Goal: Task Accomplishment & Management: Manage account settings

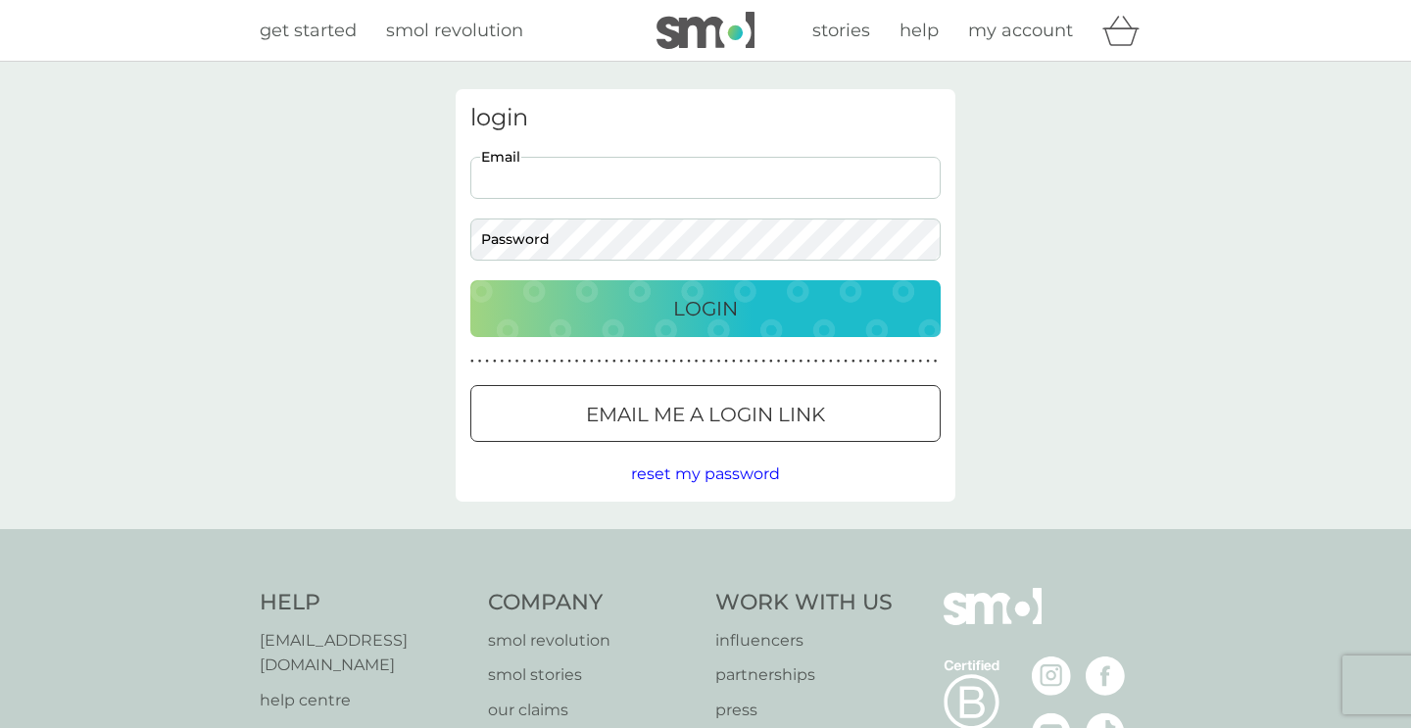
type input "[PERSON_NAME][EMAIL_ADDRESS][DOMAIN_NAME]"
click at [706, 308] on button "Login" at bounding box center [705, 308] width 470 height 57
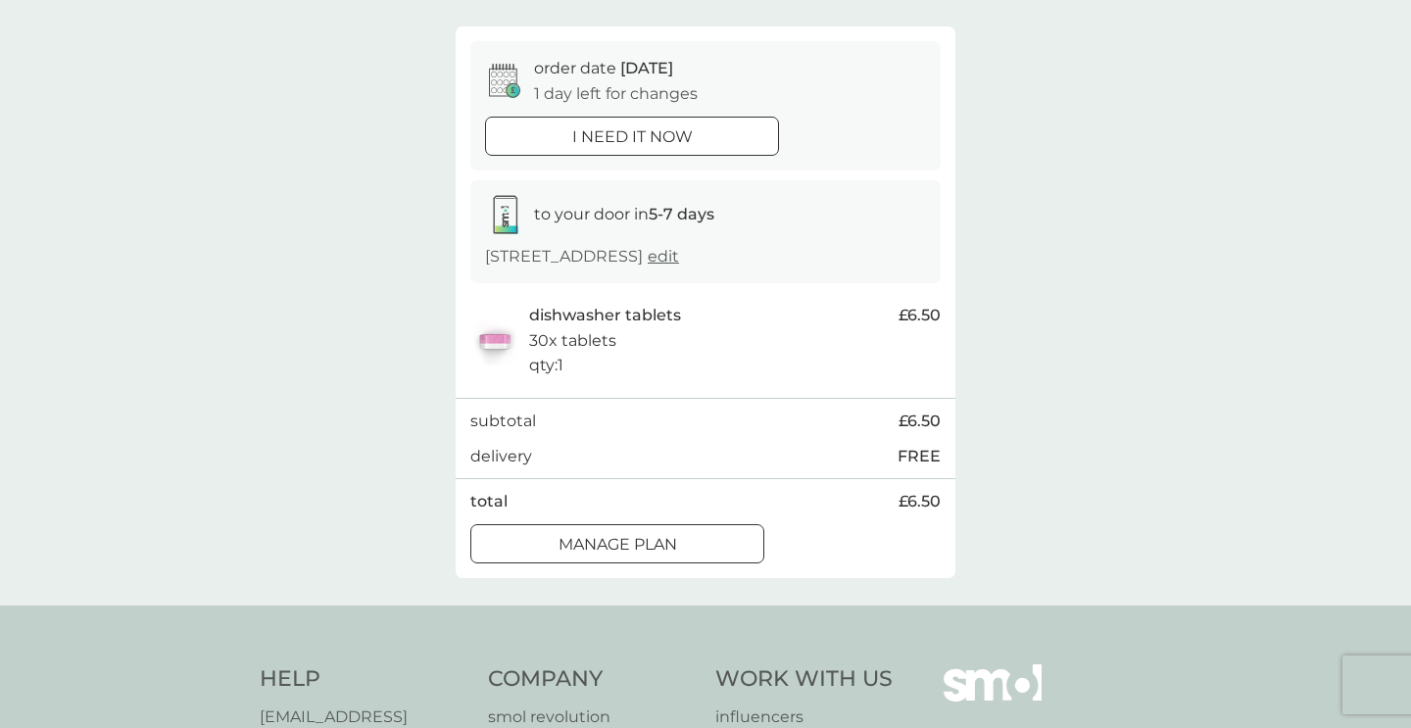
scroll to position [160, 0]
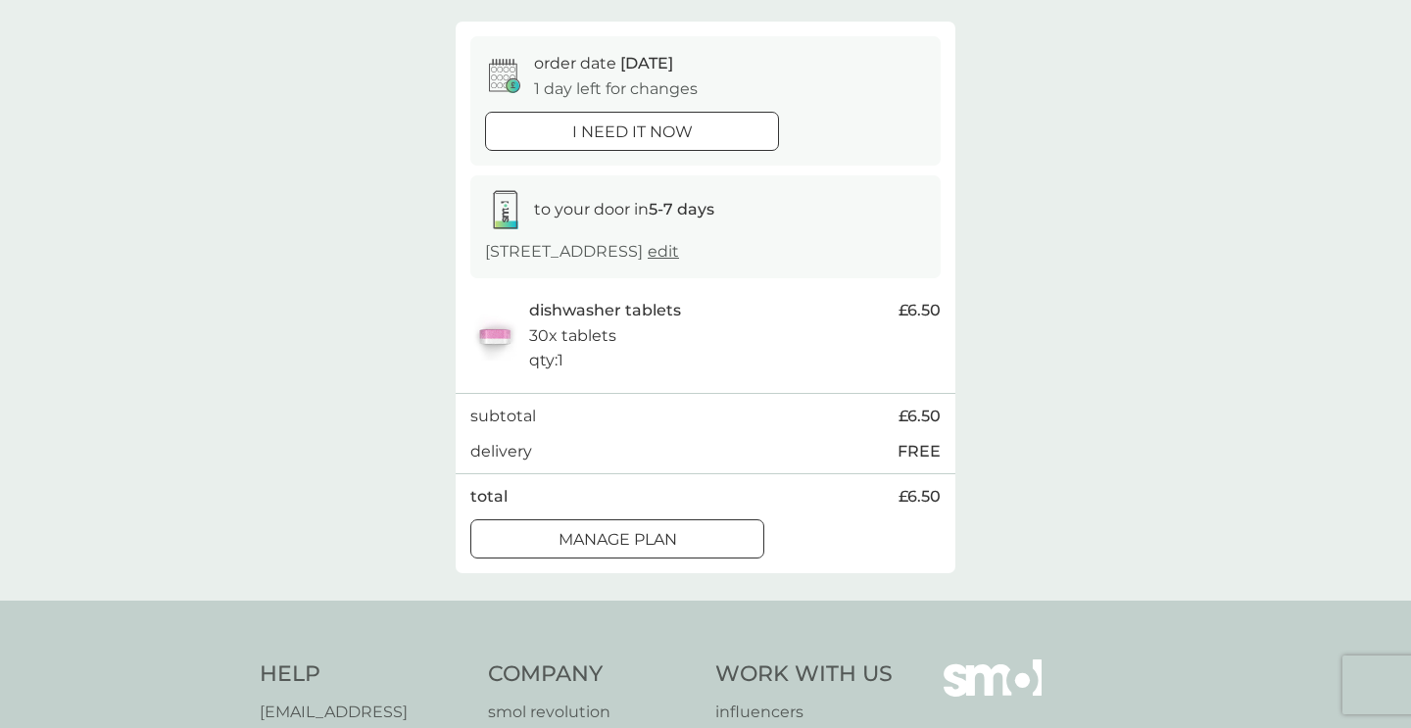
click at [590, 550] on div at bounding box center [617, 539] width 71 height 21
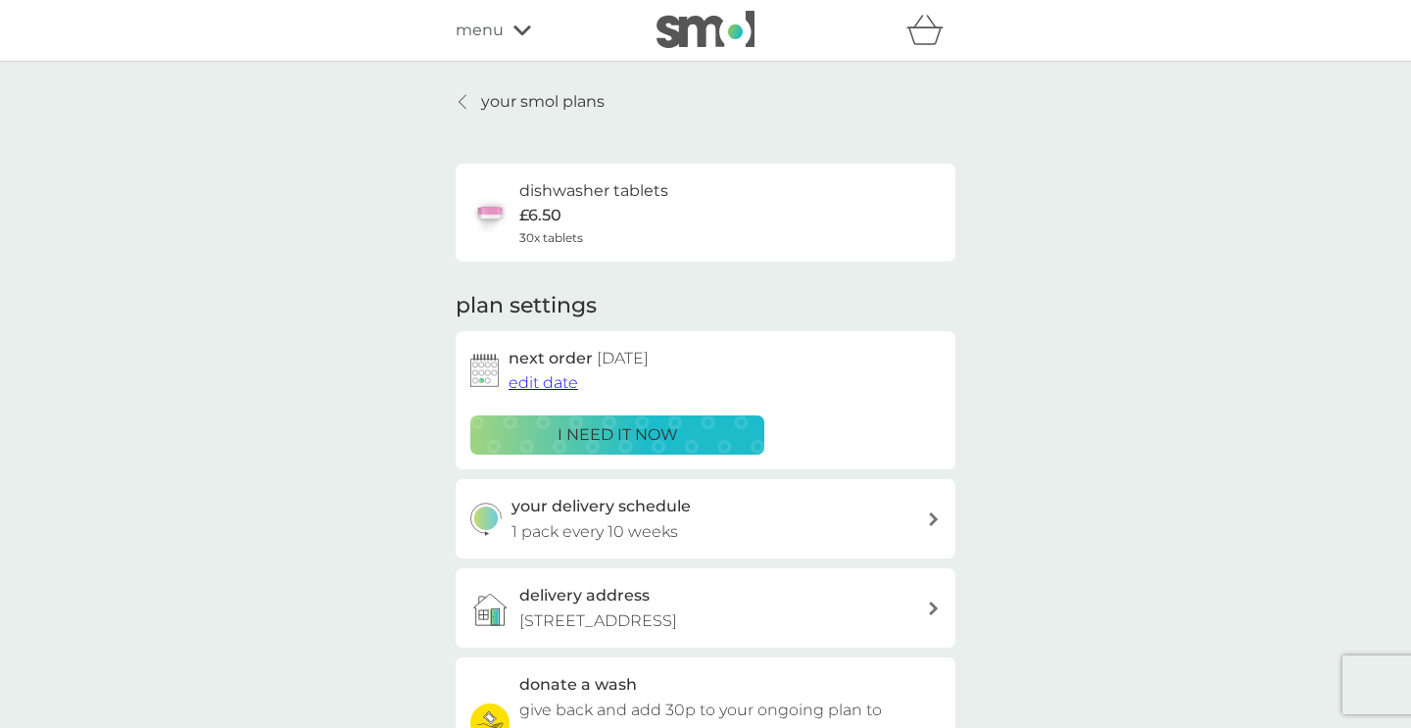
click at [562, 383] on span "edit date" at bounding box center [544, 382] width 70 height 19
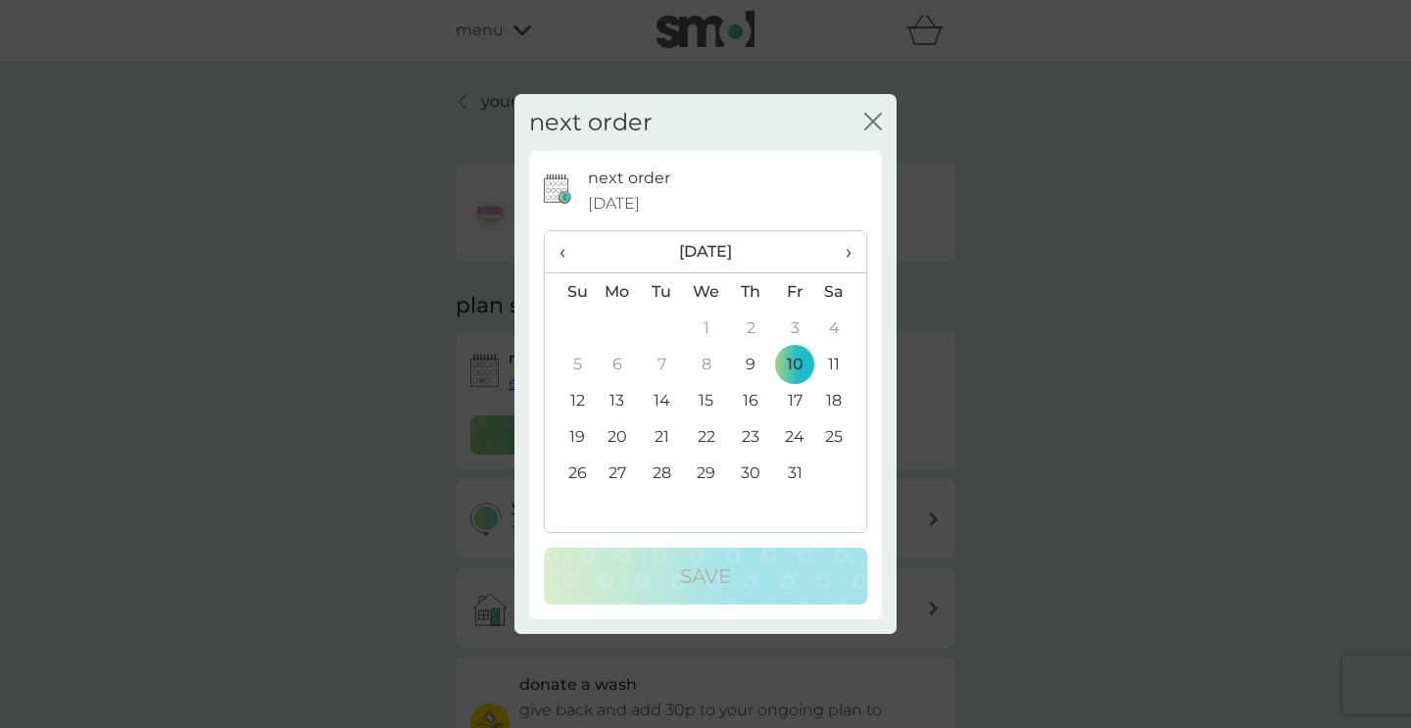
click at [796, 473] on td "31" at bounding box center [795, 473] width 44 height 36
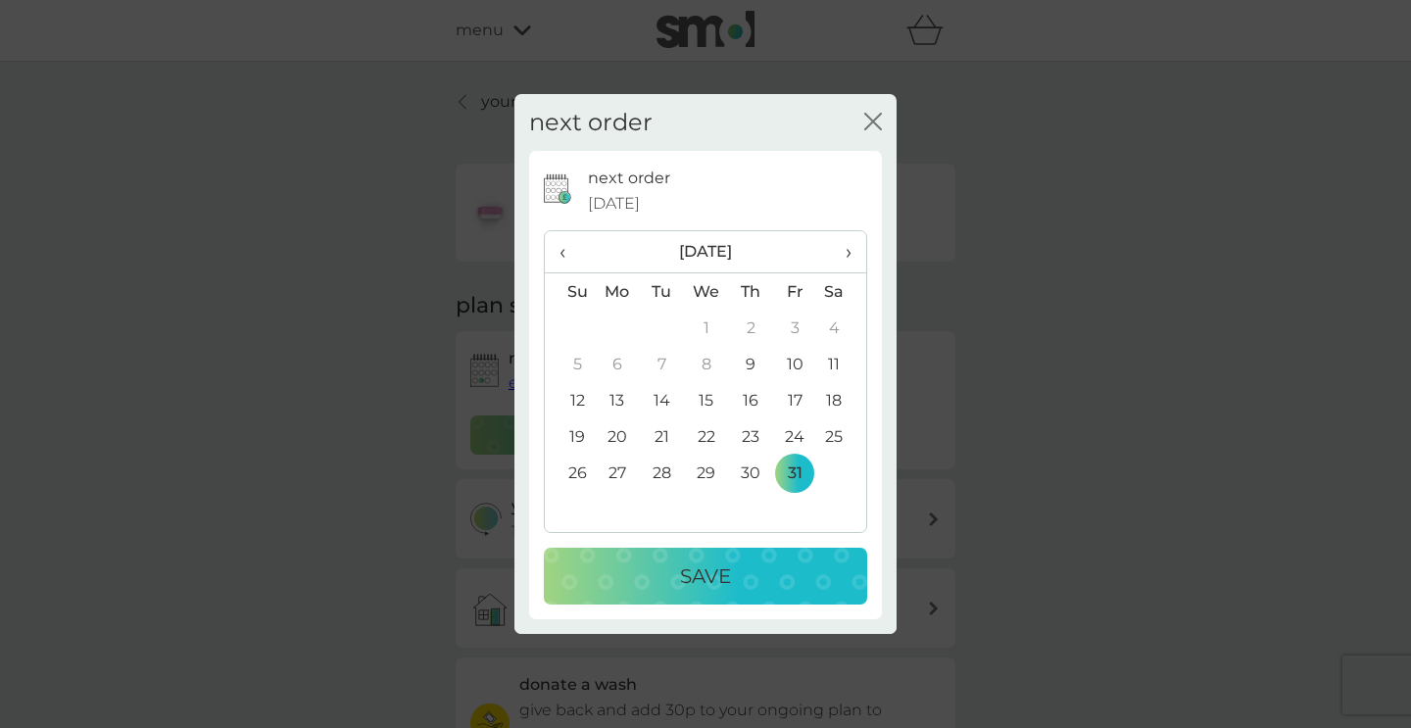
click at [790, 570] on div "Save" at bounding box center [706, 576] width 284 height 31
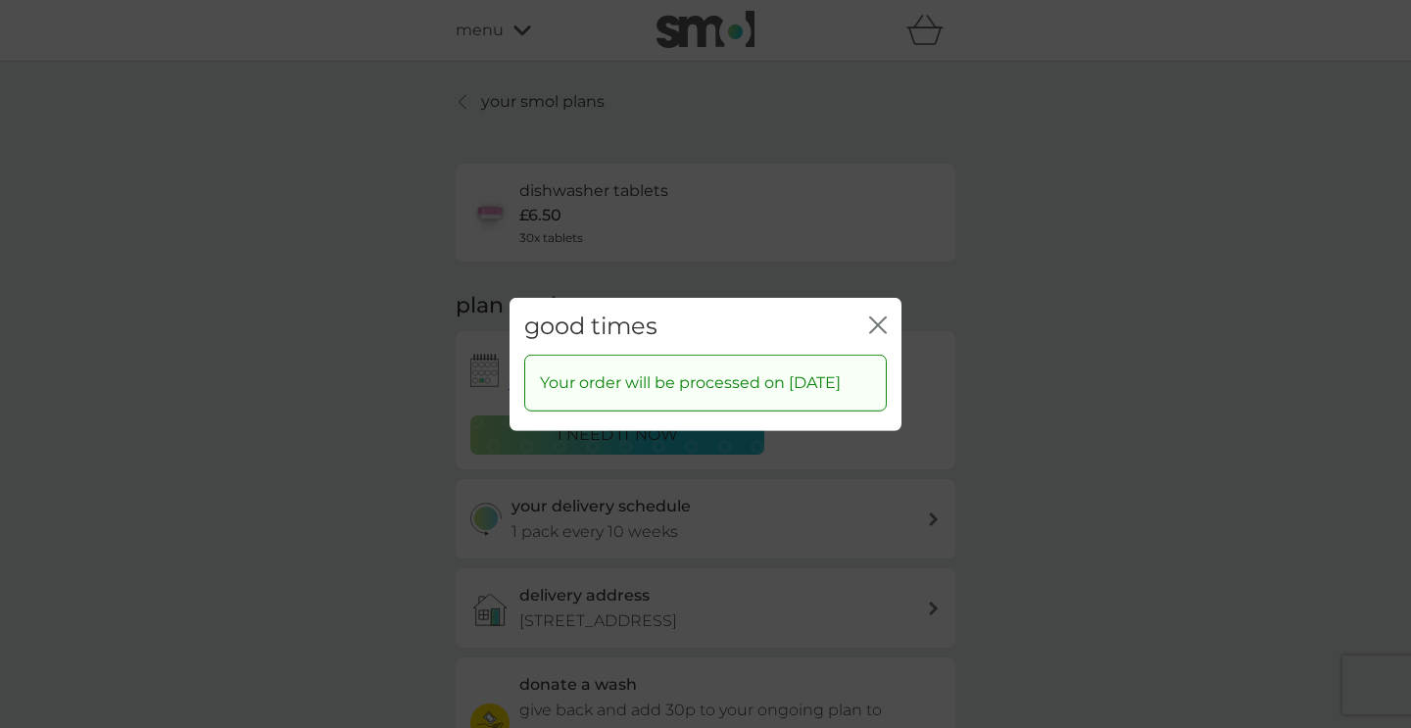
click at [880, 316] on icon "close" at bounding box center [878, 325] width 18 height 18
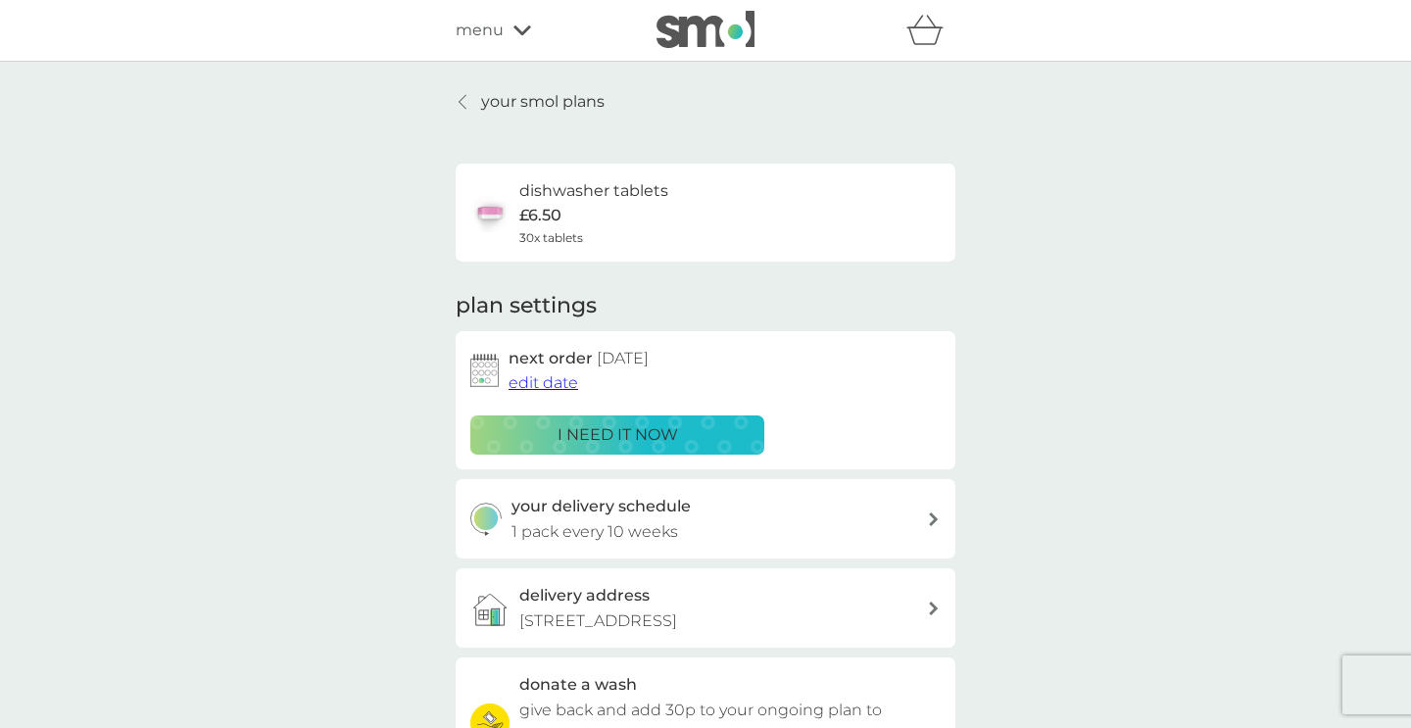
click at [573, 100] on p "your smol plans" at bounding box center [542, 101] width 123 height 25
